Goal: Task Accomplishment & Management: Manage account settings

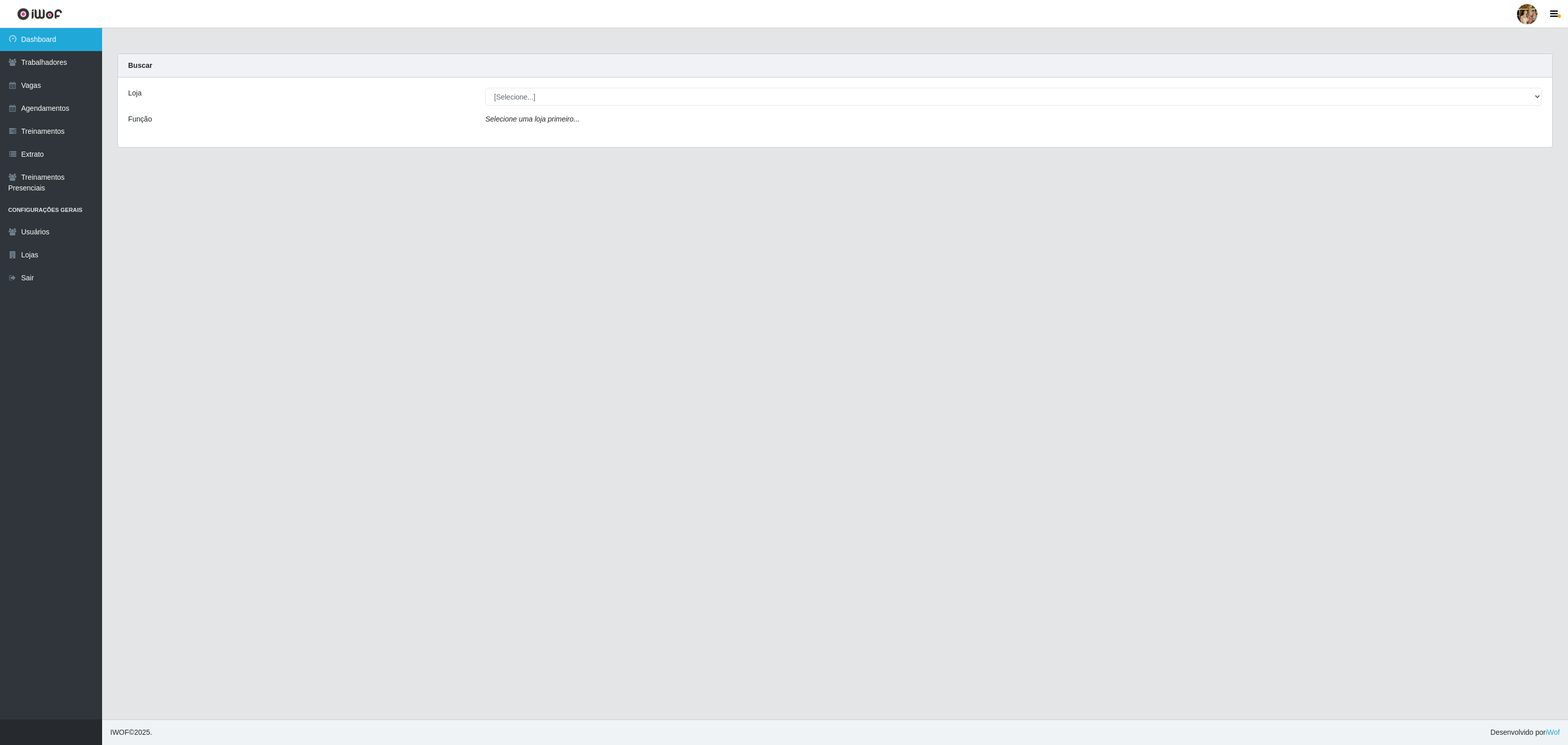
click at [82, 34] on link "Dashboard" at bounding box center [51, 40] width 102 height 23
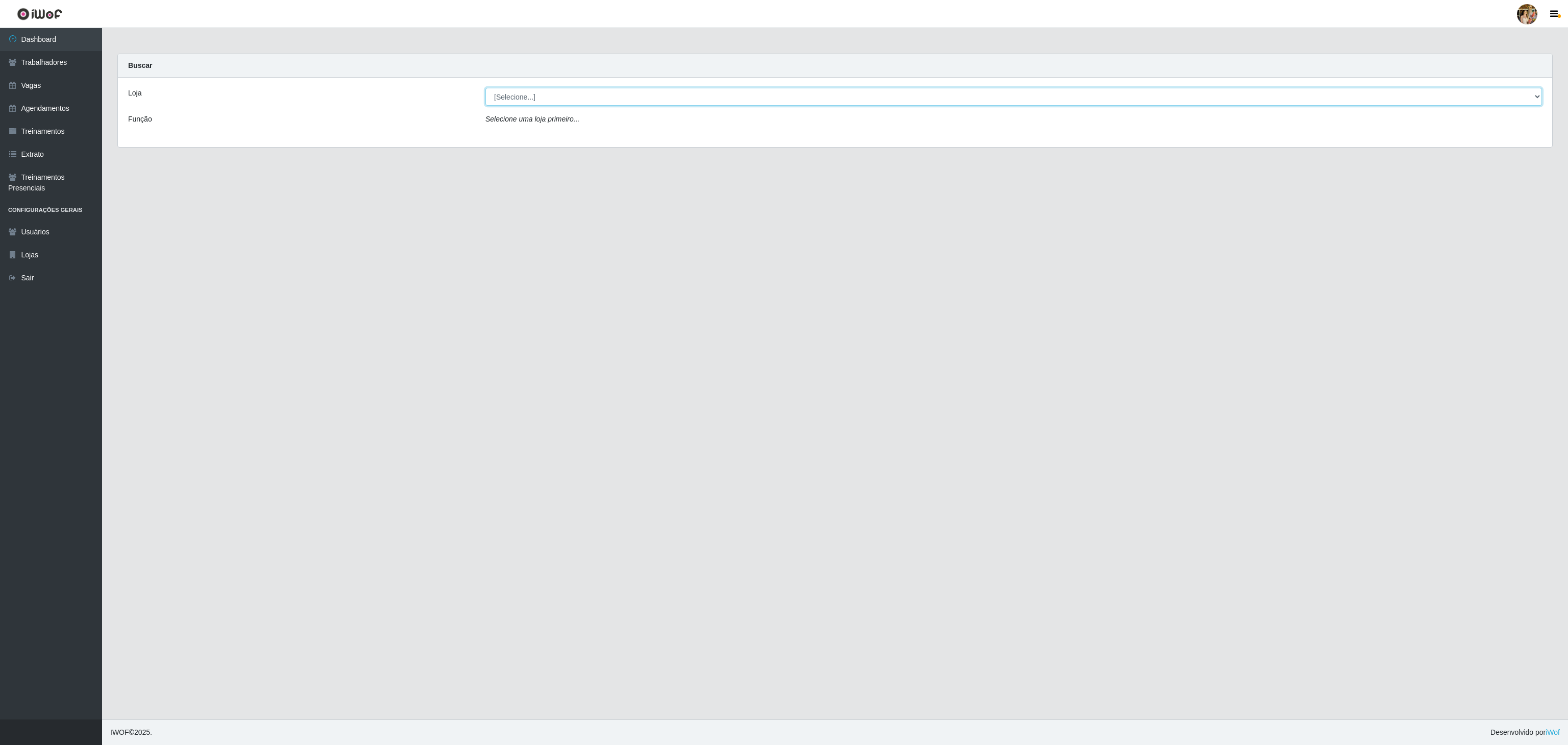
click at [536, 98] on select "[Selecione...] Atacado Vem - [GEOGRAPHIC_DATA] 30 Laranjeiras Velha Atacado Vem…" at bounding box center [1014, 97] width 1057 height 18
select select "470"
click at [486, 88] on select "[Selecione...] Atacado Vem - [GEOGRAPHIC_DATA] 30 Laranjeiras Velha Atacado Vem…" at bounding box center [1014, 97] width 1057 height 18
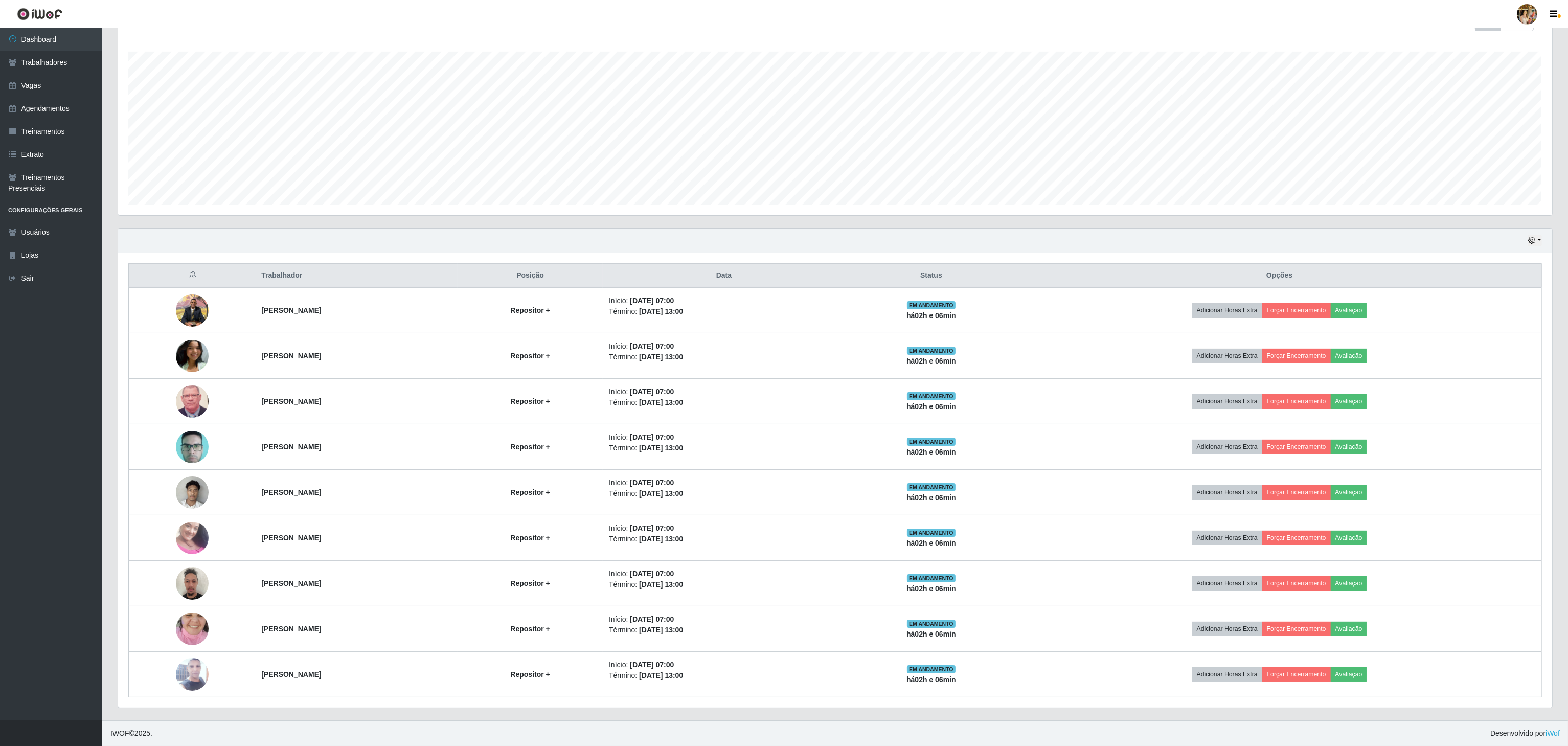
scroll to position [167, 0]
click at [64, 135] on link "Treinamentos" at bounding box center [51, 132] width 102 height 23
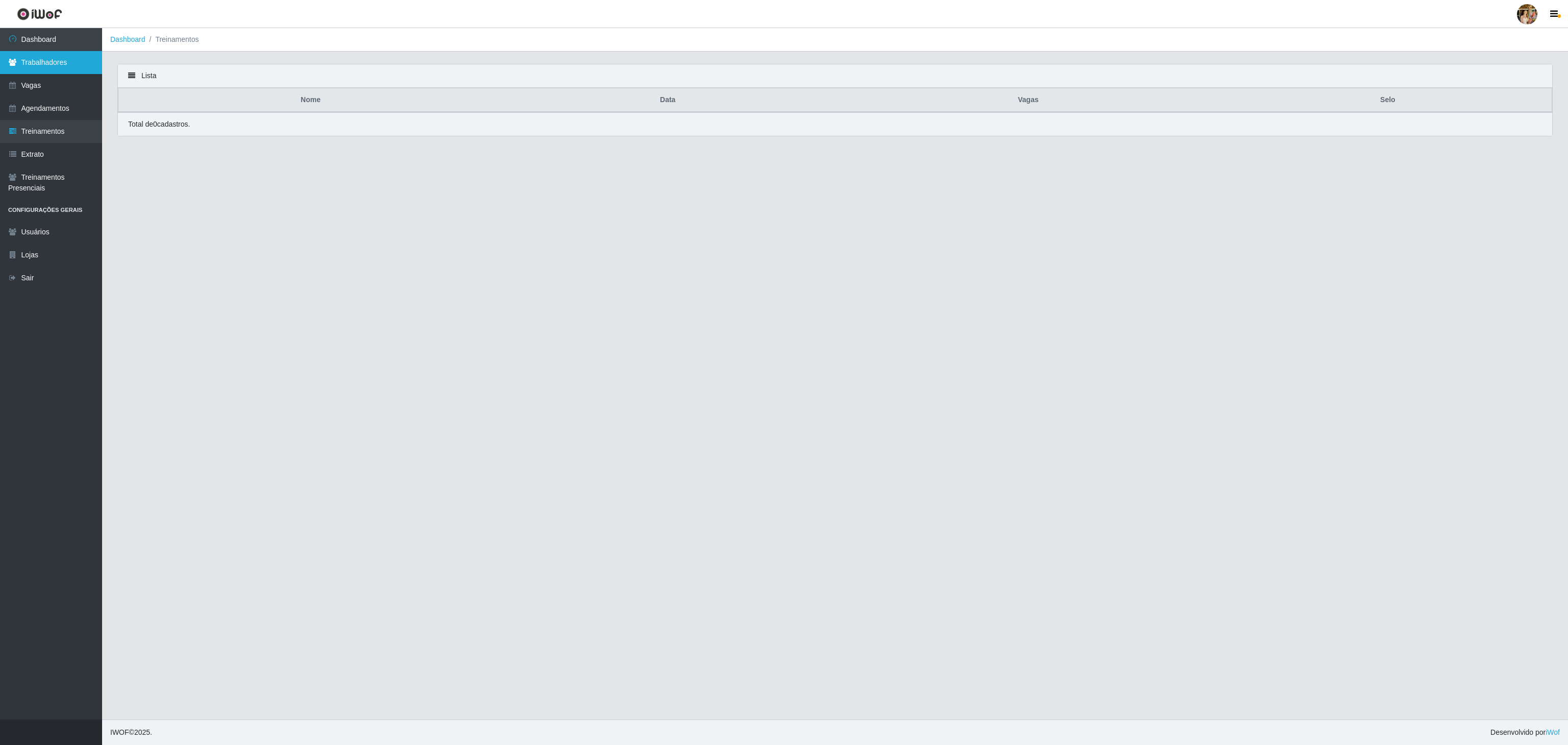
click at [70, 71] on link "Trabalhadores" at bounding box center [51, 63] width 102 height 23
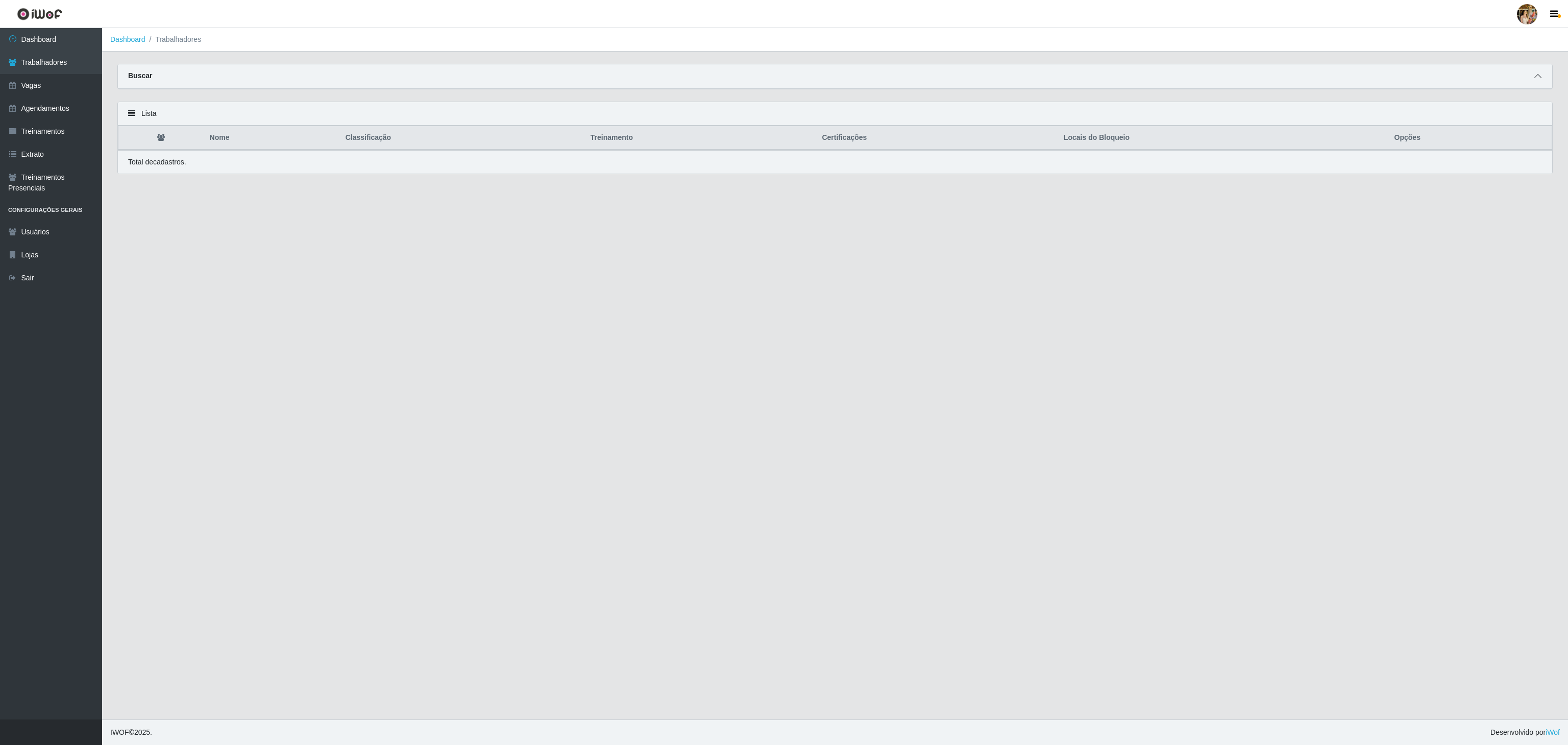
click at [1537, 73] on icon at bounding box center [1538, 76] width 7 height 7
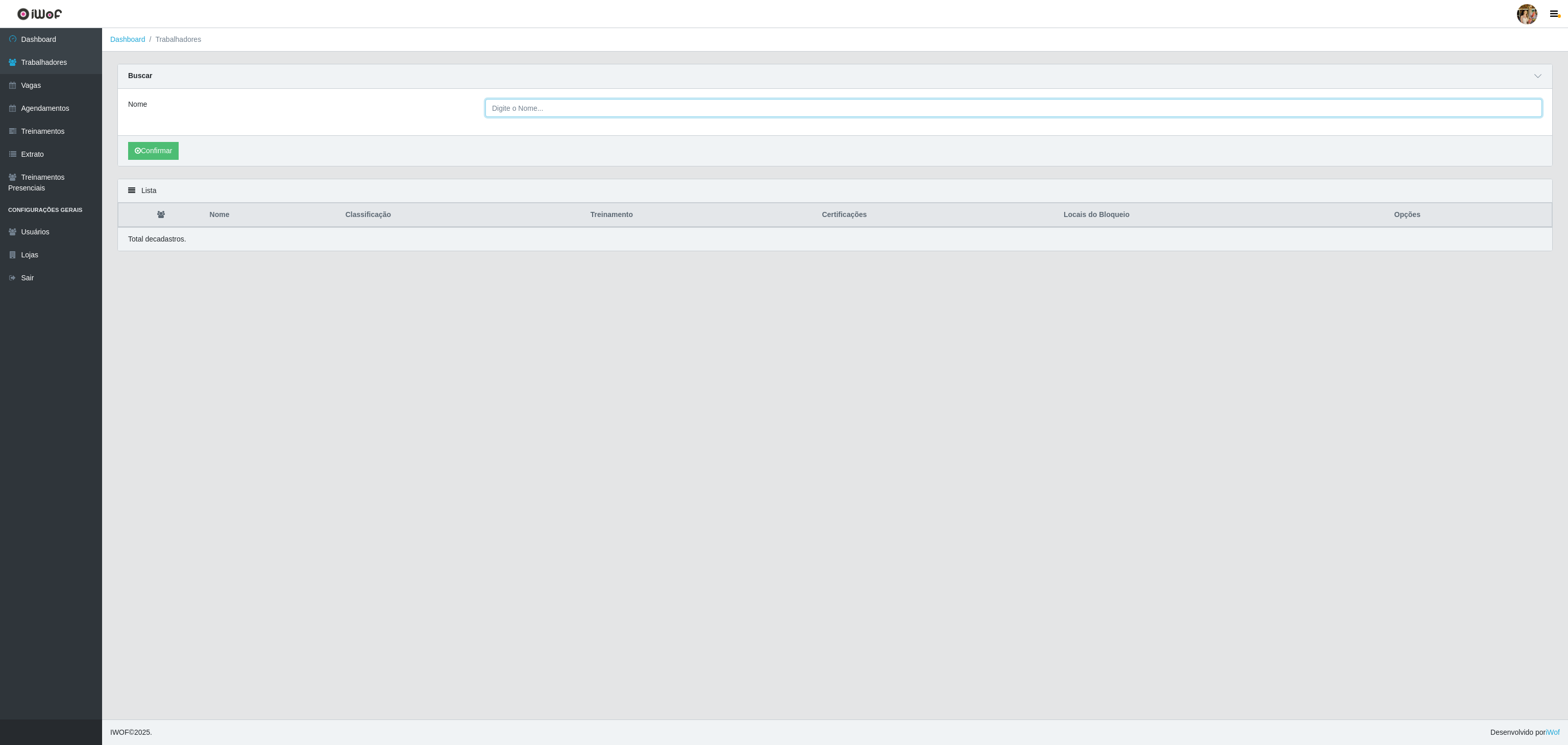
click at [734, 107] on input "Nome" at bounding box center [1014, 108] width 1057 height 18
type input "[PERSON_NAME]"
click at [128, 142] on button "Confirmar" at bounding box center [153, 150] width 51 height 18
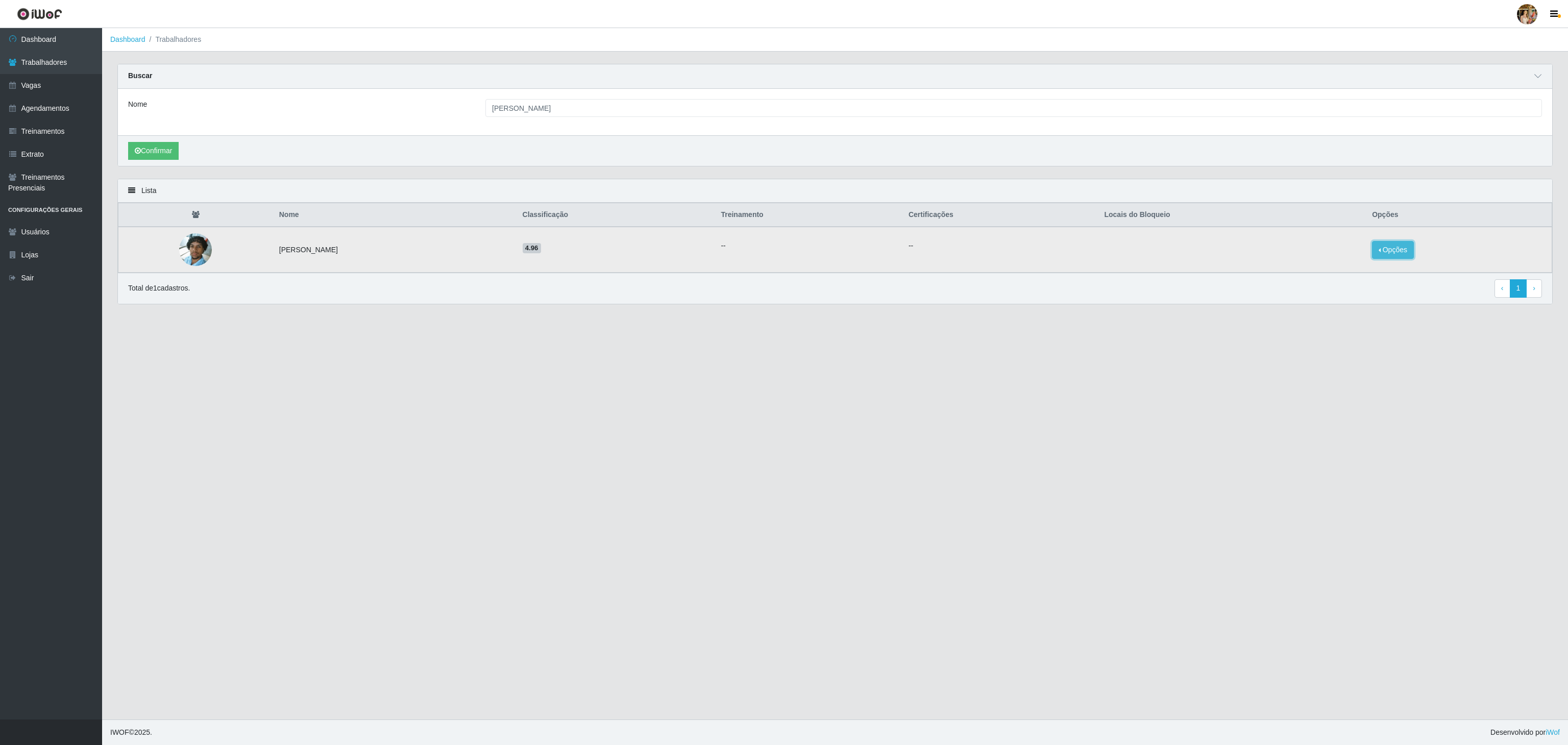
click at [1408, 254] on button "Opções" at bounding box center [1394, 249] width 42 height 18
click at [1358, 242] on button "Bloquear - Empresa" at bounding box center [1329, 238] width 82 height 21
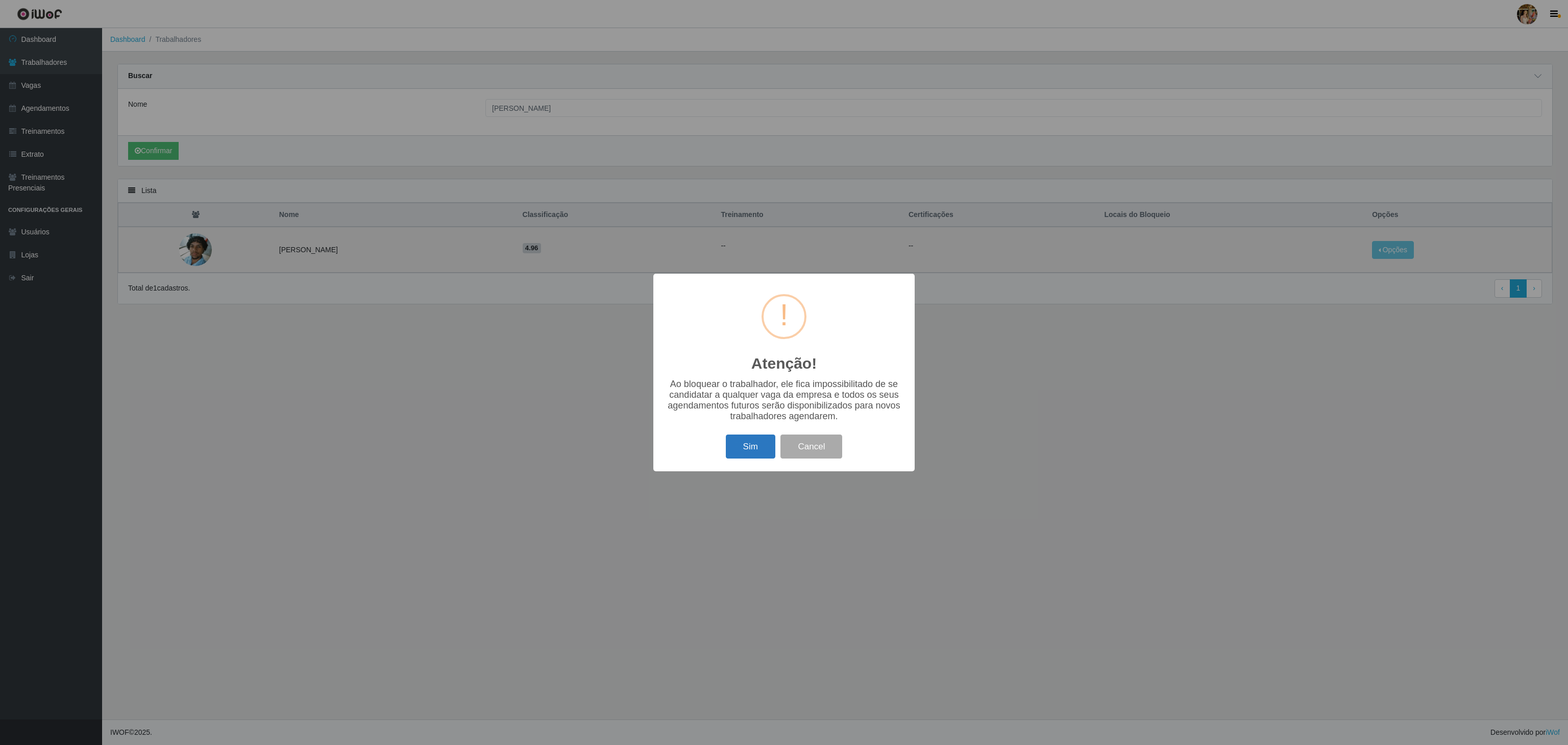
click at [744, 446] on button "Sim" at bounding box center [751, 446] width 49 height 24
